Goal: Find specific page/section: Find specific page/section

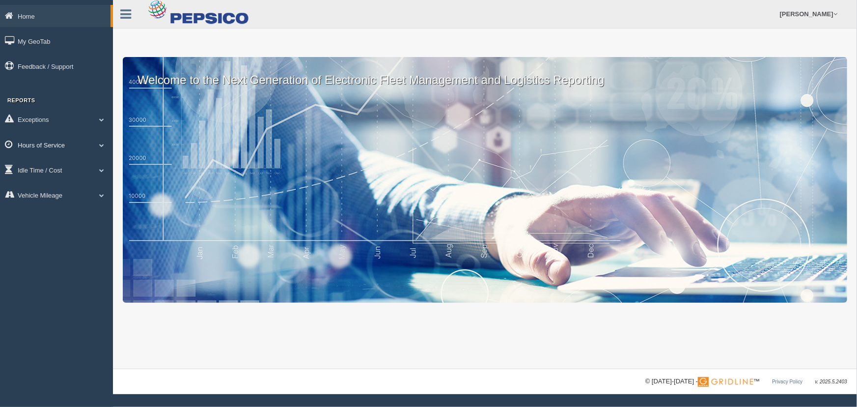
click at [102, 148] on link "Hours of Service" at bounding box center [56, 145] width 113 height 22
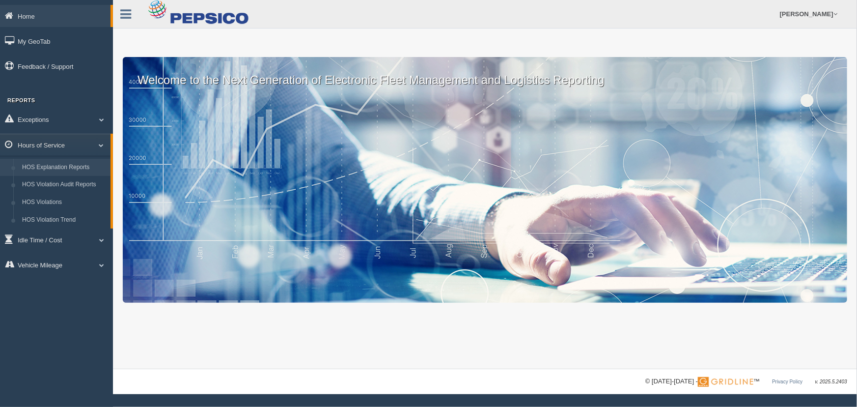
click at [101, 164] on link "HOS Explanation Reports" at bounding box center [64, 168] width 93 height 18
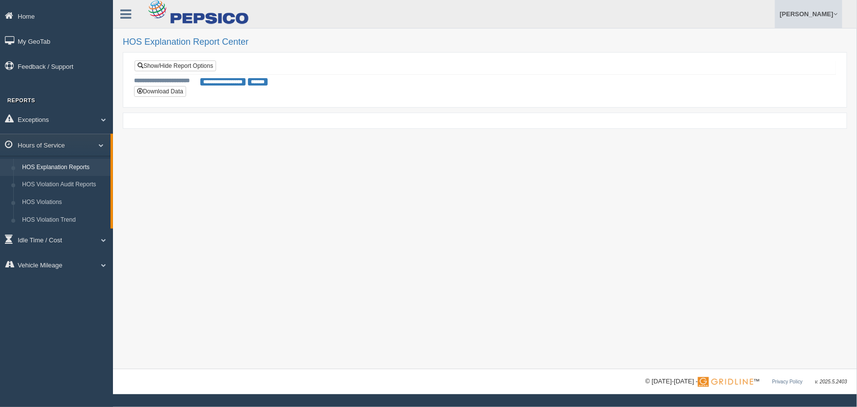
click at [786, 14] on link "[PERSON_NAME]" at bounding box center [808, 14] width 67 height 28
click at [758, 58] on link "Log Off" at bounding box center [788, 59] width 107 height 20
